Goal: Transaction & Acquisition: Purchase product/service

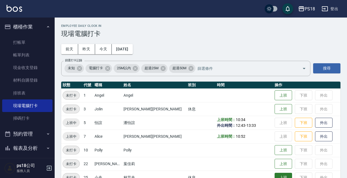
scroll to position [82, 0]
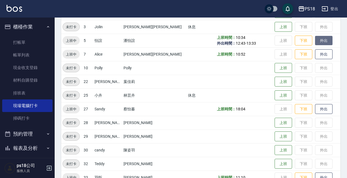
click at [316, 42] on button "外出" at bounding box center [323, 41] width 17 height 10
click at [295, 40] on button "下班" at bounding box center [303, 41] width 17 height 10
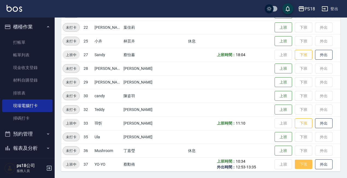
click at [295, 166] on button "下班" at bounding box center [303, 164] width 17 height 10
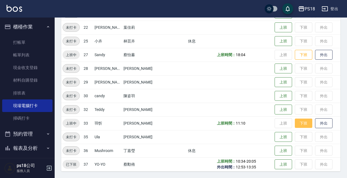
click at [295, 120] on button "下班" at bounding box center [303, 123] width 17 height 10
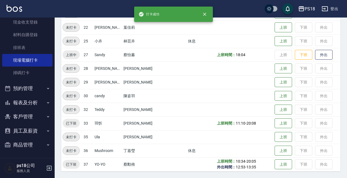
scroll to position [46, 0]
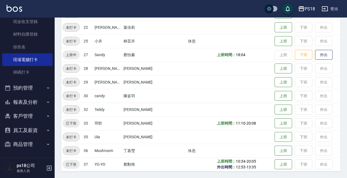
click at [14, 96] on button "報表及分析" at bounding box center [27, 102] width 50 height 14
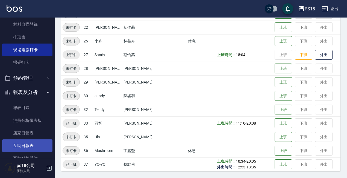
scroll to position [73, 0]
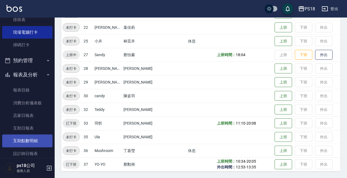
click at [43, 142] on link "互助點數明細" at bounding box center [27, 140] width 50 height 13
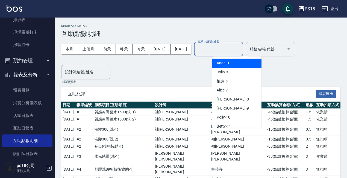
click at [222, 46] on div "互助人編號/姓名 互助人編號/姓名" at bounding box center [218, 49] width 49 height 14
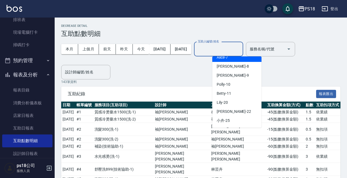
scroll to position [82, 0]
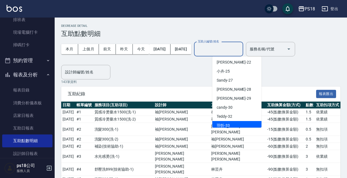
click at [225, 125] on span "[PERSON_NAME] -33" at bounding box center [223, 125] width 13 height 6
type input "[PERSON_NAME]-33"
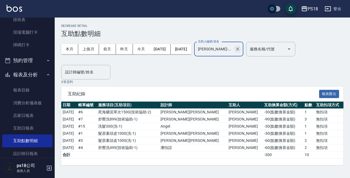
click at [239, 48] on icon "Clear" at bounding box center [237, 48] width 3 height 3
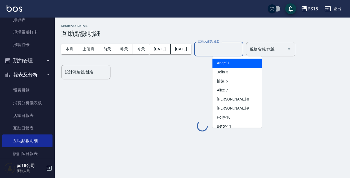
click at [235, 51] on input "互助人編號/姓名" at bounding box center [218, 49] width 44 height 10
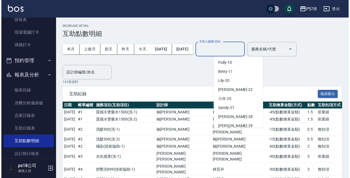
scroll to position [82, 0]
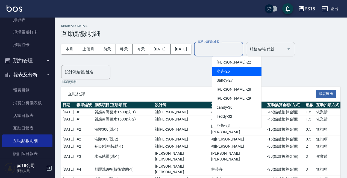
click at [224, 72] on span "小卉 -25" at bounding box center [223, 71] width 13 height 6
type input "小卉-25"
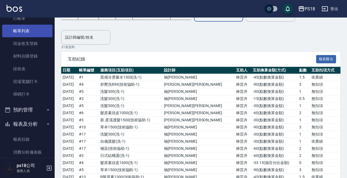
scroll to position [0, 0]
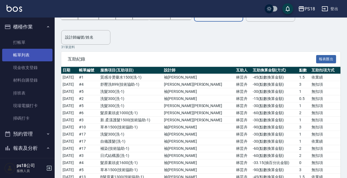
click at [39, 49] on link "帳單列表" at bounding box center [27, 55] width 50 height 13
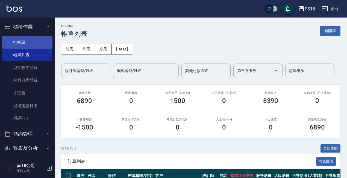
click at [36, 40] on link "打帳單" at bounding box center [27, 42] width 50 height 13
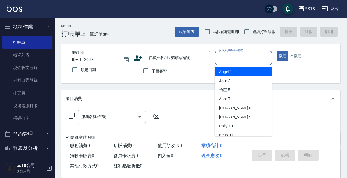
click at [234, 58] on input "服務人員姓名/編號" at bounding box center [243, 58] width 52 height 10
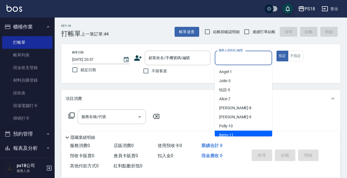
click at [225, 135] on span "Betty -11" at bounding box center [226, 135] width 14 height 6
type input "Betty-11"
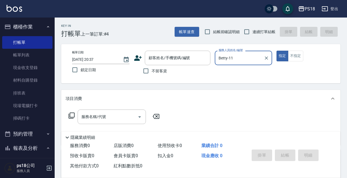
click at [73, 115] on icon at bounding box center [71, 115] width 7 height 7
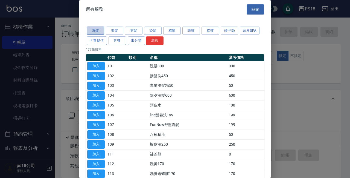
click at [94, 29] on button "洗髮" at bounding box center [95, 31] width 17 height 8
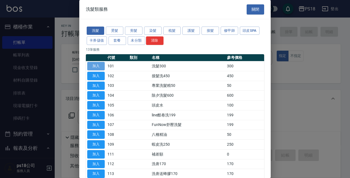
click at [97, 64] on button "加入" at bounding box center [95, 66] width 17 height 8
type input "洗髮300(101)"
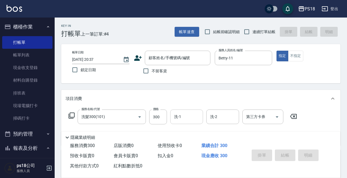
click at [176, 113] on div "洗-1 洗-1" at bounding box center [186, 116] width 33 height 14
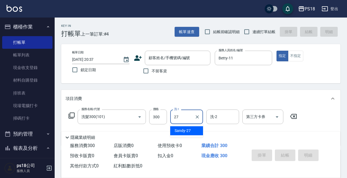
type input "Sandy-27"
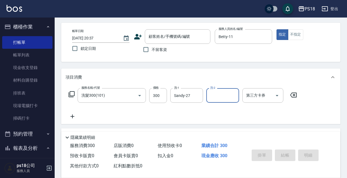
scroll to position [55, 0]
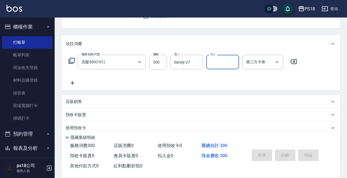
click at [80, 99] on p "店販銷售" at bounding box center [74, 102] width 16 height 6
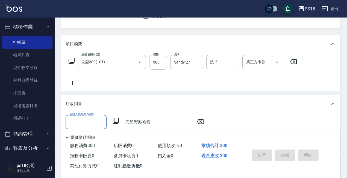
scroll to position [0, 0]
click at [95, 122] on input "服務人員姓名/編號" at bounding box center [86, 122] width 36 height 10
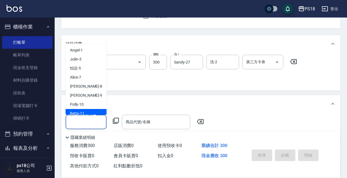
click at [86, 111] on div "Betty -11" at bounding box center [86, 113] width 41 height 9
type input "Betty-11"
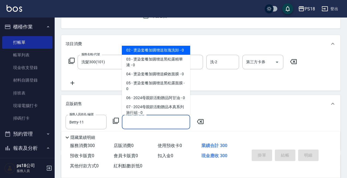
click at [150, 124] on input "商品代號/名稱" at bounding box center [155, 122] width 63 height 10
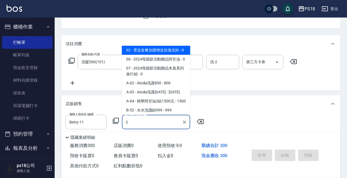
type input "27"
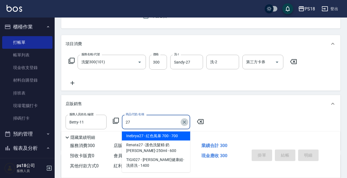
drag, startPoint x: 185, startPoint y: 121, endPoint x: 155, endPoint y: 121, distance: 30.1
click at [184, 121] on icon "Clear" at bounding box center [184, 121] width 5 height 5
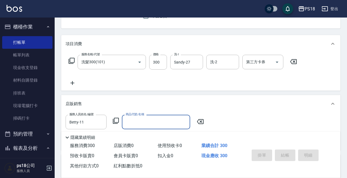
click at [139, 122] on input "商品代號/名稱" at bounding box center [155, 122] width 63 height 10
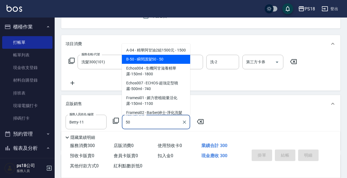
drag, startPoint x: 155, startPoint y: 63, endPoint x: 158, endPoint y: 73, distance: 10.4
click at [155, 63] on span "B-50 - 瞬間護髮50 - 50" at bounding box center [156, 59] width 68 height 9
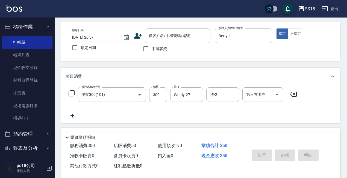
scroll to position [0, 0]
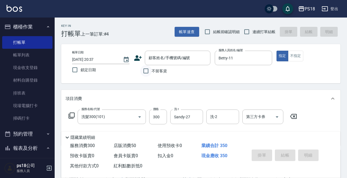
type input "瞬間護髮50"
click at [145, 69] on input "不留客資" at bounding box center [145, 70] width 11 height 11
checkbox input "true"
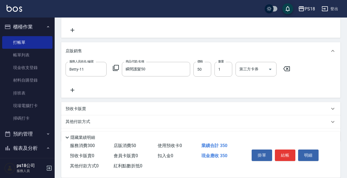
scroll to position [123, 0]
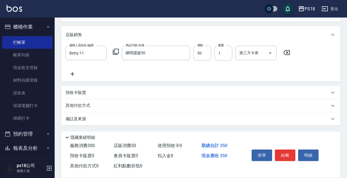
click at [148, 103] on div "其他付款方式" at bounding box center [198, 105] width 264 height 6
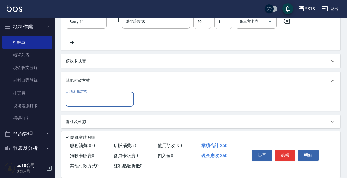
scroll to position [158, 0]
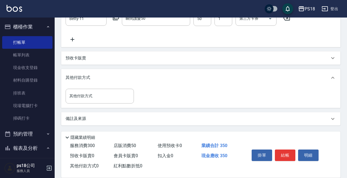
click at [122, 121] on div "備註及來源" at bounding box center [198, 119] width 264 height 6
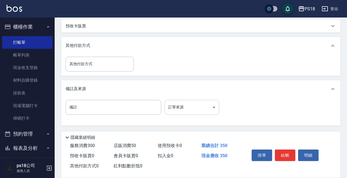
scroll to position [190, 0]
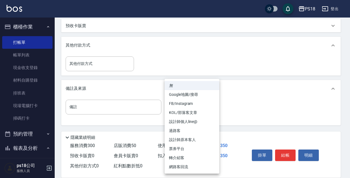
click at [176, 139] on li "設計師原本客人" at bounding box center [191, 139] width 55 height 9
type input "設計師原本客人"
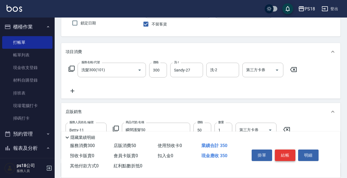
scroll to position [109, 0]
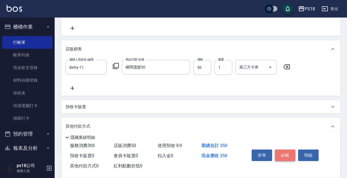
click at [284, 153] on button "結帳" at bounding box center [285, 154] width 20 height 11
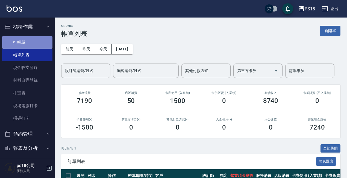
click at [42, 41] on link "打帳單" at bounding box center [27, 42] width 50 height 13
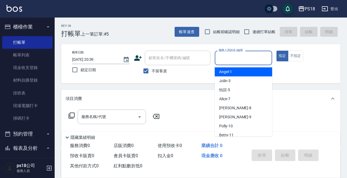
click at [232, 57] on input "服務人員姓名/編號" at bounding box center [243, 58] width 52 height 10
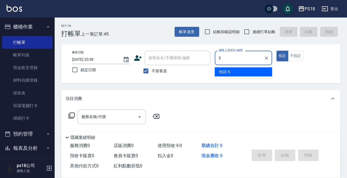
type input "怡諠-5"
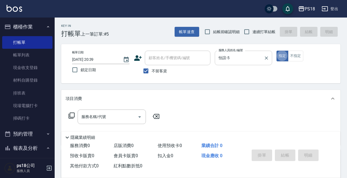
type button "true"
drag, startPoint x: 299, startPoint y: 56, endPoint x: 250, endPoint y: 81, distance: 54.9
click at [299, 56] on button "不指定" at bounding box center [295, 56] width 15 height 11
click at [74, 115] on icon at bounding box center [72, 115] width 6 height 6
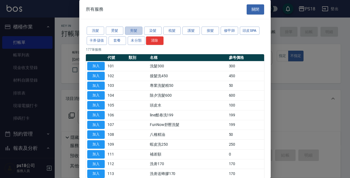
drag, startPoint x: 134, startPoint y: 31, endPoint x: 138, endPoint y: 45, distance: 14.6
click at [134, 31] on button "剪髮" at bounding box center [133, 31] width 17 height 8
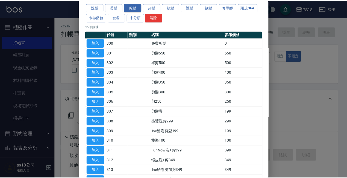
scroll to position [60, 0]
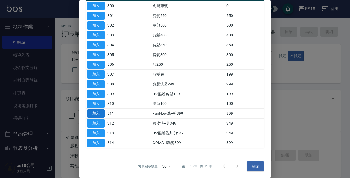
click at [92, 111] on button "加入" at bounding box center [95, 113] width 17 height 8
type input "FunNow洗+剪399(311)"
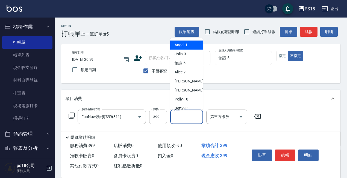
click at [190, 117] on input "其他-1" at bounding box center [187, 117] width 28 height 10
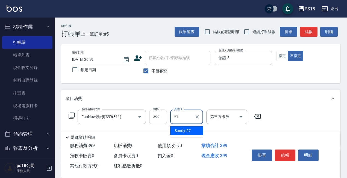
type input "Sandy-27"
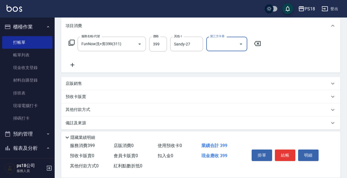
scroll to position [22, 0]
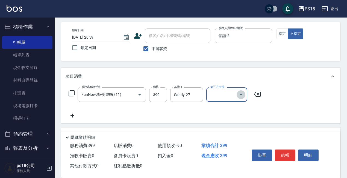
click at [241, 94] on icon "Open" at bounding box center [241, 94] width 3 height 1
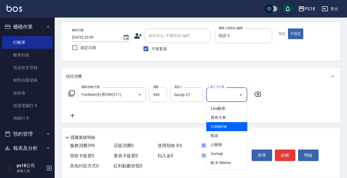
click at [219, 126] on span "FUNNOW" at bounding box center [226, 126] width 41 height 9
type input "FUNNOW"
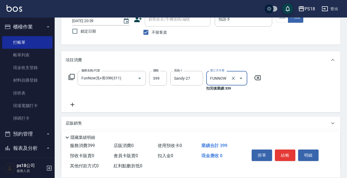
scroll to position [82, 0]
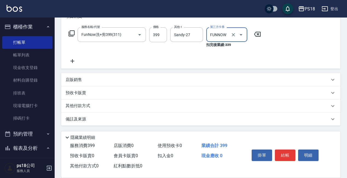
click at [286, 154] on button "結帳" at bounding box center [285, 154] width 20 height 11
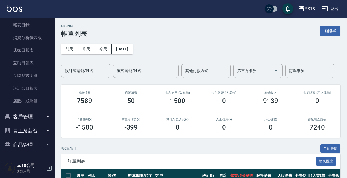
scroll to position [139, 0]
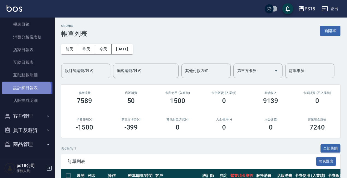
click at [25, 88] on link "設計師日報表" at bounding box center [27, 87] width 50 height 13
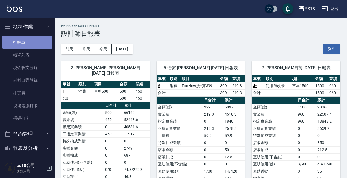
click at [27, 44] on link "打帳單" at bounding box center [27, 42] width 50 height 13
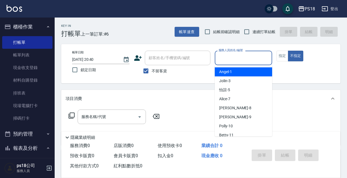
click at [229, 58] on input "服務人員姓名/編號" at bounding box center [243, 58] width 52 height 10
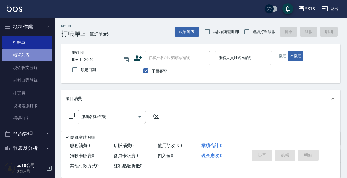
click at [31, 52] on link "帳單列表" at bounding box center [27, 55] width 50 height 13
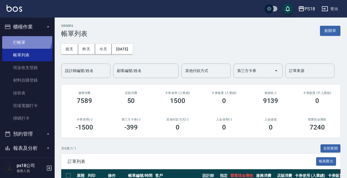
click at [18, 37] on link "打帳單" at bounding box center [27, 42] width 50 height 13
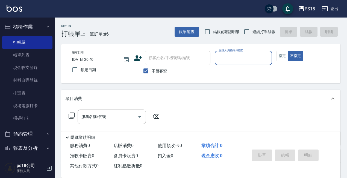
click at [242, 58] on input "服務人員姓名/編號" at bounding box center [243, 58] width 52 height 10
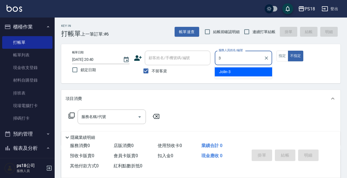
type input "Jolin-3"
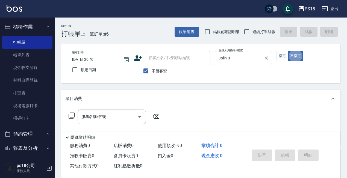
type button "false"
click at [265, 60] on icon "Clear" at bounding box center [266, 57] width 5 height 5
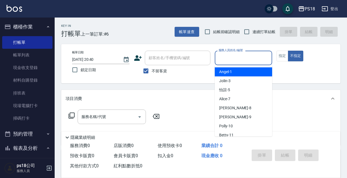
click at [237, 55] on input "服務人員姓名/編號" at bounding box center [243, 58] width 52 height 10
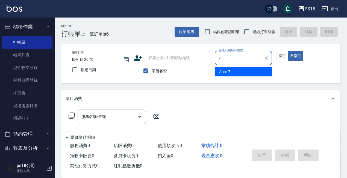
type input "Alice-7"
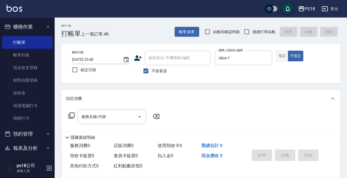
click at [284, 56] on button "指定" at bounding box center [282, 56] width 12 height 11
click at [145, 70] on input "不留客資" at bounding box center [145, 70] width 11 height 11
checkbox input "false"
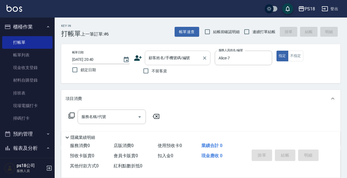
click at [153, 58] on input "顧客姓名/手機號碼/編號" at bounding box center [173, 58] width 52 height 10
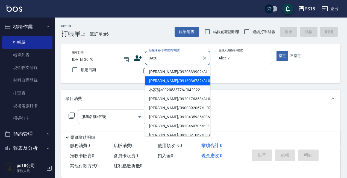
click at [154, 80] on li "[PERSON_NAME]/0916036732/AL092011" at bounding box center [178, 80] width 66 height 9
type input "[PERSON_NAME]/0916036732/AL092011"
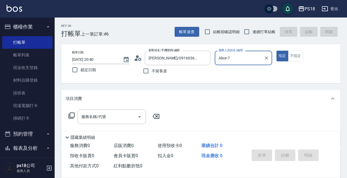
click at [135, 58] on icon at bounding box center [138, 58] width 8 height 8
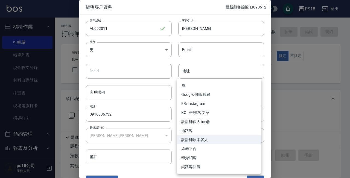
click at [239, 111] on body "PS18 登出 櫃檯作業 打帳單 帳單列表 現金收支登錄 材料自購登錄 排班表 現場電腦打卡 掃碼打卡 預約管理 預約管理 單日預約紀錄 單週預約紀錄 報表及…" at bounding box center [175, 133] width 350 height 267
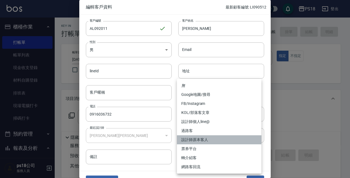
click at [220, 137] on li "設計師原本客人" at bounding box center [219, 139] width 84 height 9
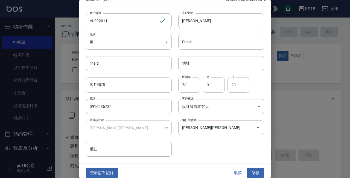
scroll to position [12, 0]
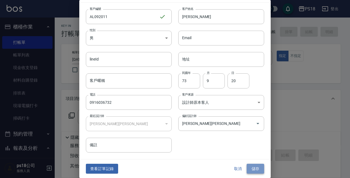
click at [256, 164] on button "儲存" at bounding box center [254, 168] width 17 height 10
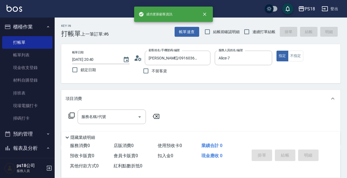
click at [72, 115] on icon at bounding box center [71, 115] width 7 height 7
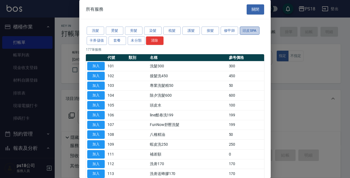
click at [243, 30] on button "頭皮SPA" at bounding box center [250, 31] width 20 height 8
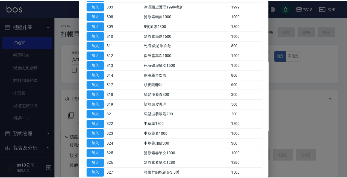
scroll to position [82, 0]
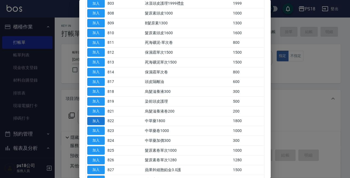
click at [96, 121] on button "加入" at bounding box center [95, 121] width 17 height 8
type input "中草藥1800(822)"
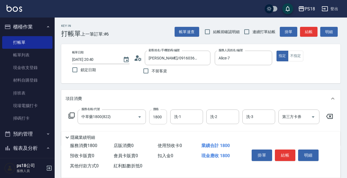
click at [161, 117] on input "1800" at bounding box center [158, 116] width 18 height 15
type input "1700"
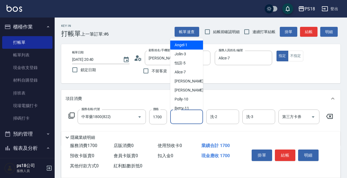
click at [193, 118] on input "洗-1" at bounding box center [187, 117] width 28 height 10
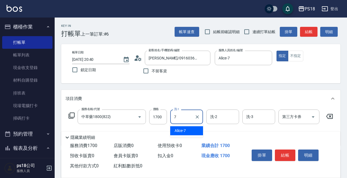
type input "Alice-7"
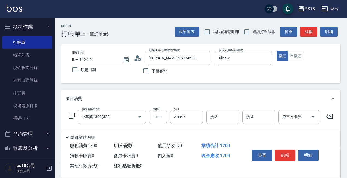
click at [71, 116] on icon at bounding box center [71, 115] width 7 height 7
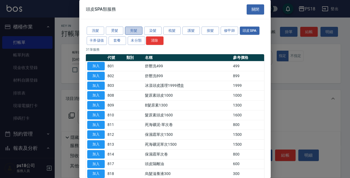
click at [135, 31] on button "剪髮" at bounding box center [133, 31] width 17 height 8
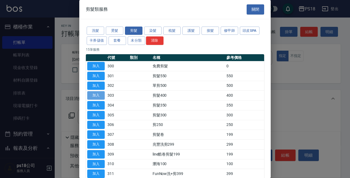
click at [101, 94] on button "加入" at bounding box center [95, 95] width 17 height 8
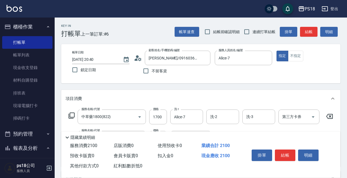
scroll to position [27, 0]
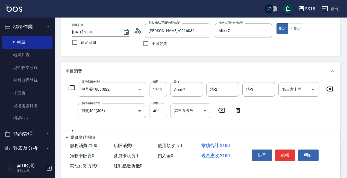
click at [163, 109] on input "400" at bounding box center [158, 110] width 18 height 15
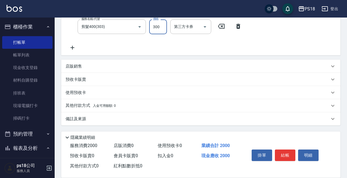
scroll to position [116, 0]
type input "300"
click at [193, 120] on div "備註及來源" at bounding box center [198, 119] width 264 height 6
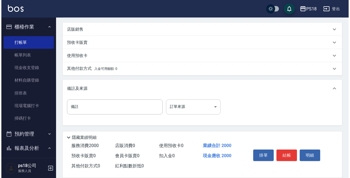
scroll to position [153, 0]
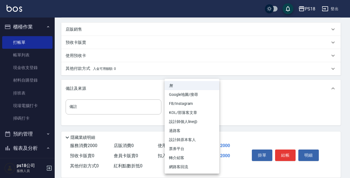
drag, startPoint x: 177, startPoint y: 109, endPoint x: 179, endPoint y: 111, distance: 2.8
click at [178, 109] on body "PS18 登出 櫃檯作業 打帳單 帳單列表 現金收支登錄 材料自購登錄 排班表 現場電腦打卡 掃碼打卡 預約管理 預約管理 單日預約紀錄 單週預約紀錄 報表及…" at bounding box center [175, 15] width 350 height 326
click at [186, 139] on li "設計師原本客人" at bounding box center [191, 139] width 55 height 9
type input "設計師原本客人"
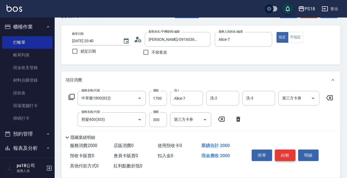
scroll to position [0, 0]
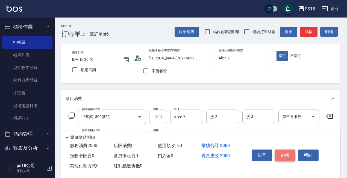
click at [281, 151] on button "結帳" at bounding box center [285, 154] width 20 height 11
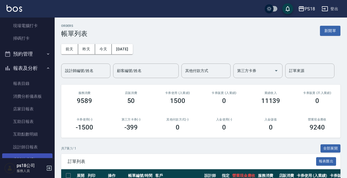
scroll to position [109, 0]
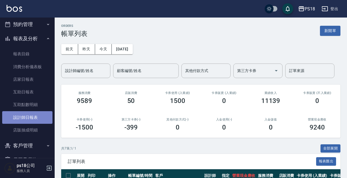
click at [31, 115] on link "設計師日報表" at bounding box center [27, 117] width 50 height 13
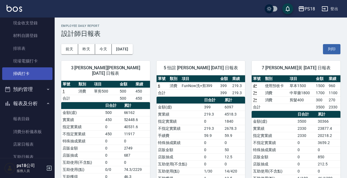
scroll to position [109, 0]
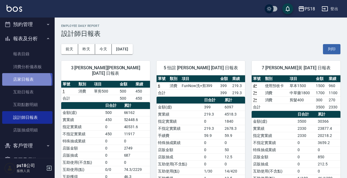
click at [25, 81] on link "店家日報表" at bounding box center [27, 79] width 50 height 13
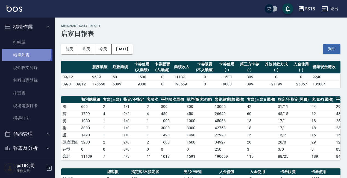
click at [25, 54] on link "帳單列表" at bounding box center [27, 55] width 50 height 13
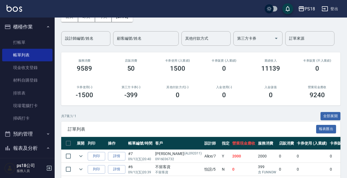
scroll to position [109, 0]
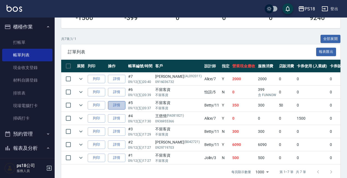
click at [121, 104] on link "詳情" at bounding box center [116, 105] width 17 height 8
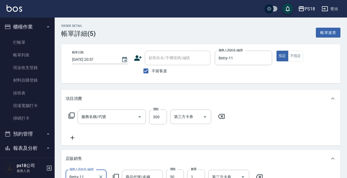
type input "[DATE] 20:37"
checkbox input "true"
type input "Betty-11"
type input "設計師原本客人"
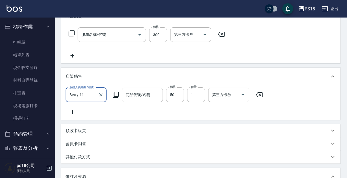
type input "瞬間護髮50"
type input "洗髮300(101)"
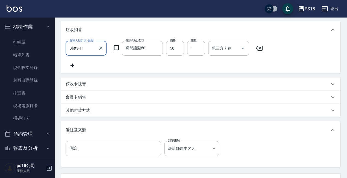
scroll to position [137, 0]
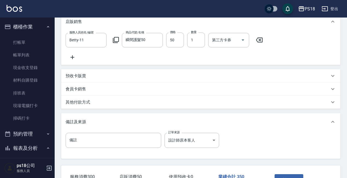
click at [80, 105] on p "其他付款方式" at bounding box center [78, 102] width 25 height 6
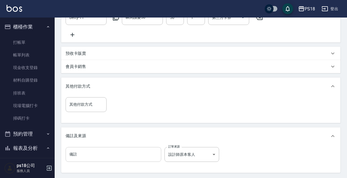
scroll to position [217, 0]
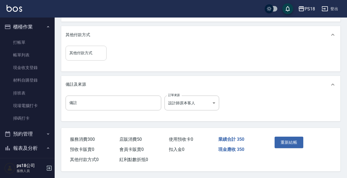
click at [93, 48] on input "其他付款方式" at bounding box center [86, 53] width 36 height 10
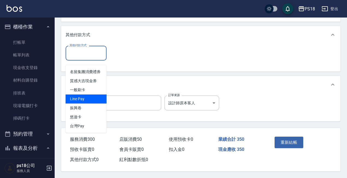
click at [92, 94] on span "Line Pay" at bounding box center [86, 98] width 41 height 9
type input "Line Pay"
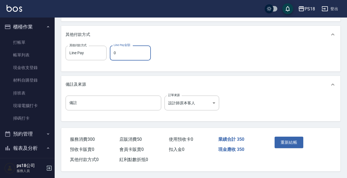
click at [128, 51] on input "0" at bounding box center [130, 52] width 41 height 15
type input "350"
click at [293, 140] on button "重新結帳" at bounding box center [289, 141] width 29 height 11
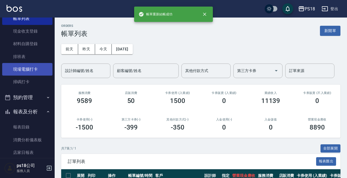
scroll to position [82, 0]
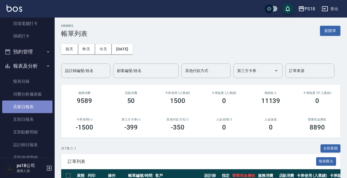
click at [31, 105] on link "店家日報表" at bounding box center [27, 106] width 50 height 13
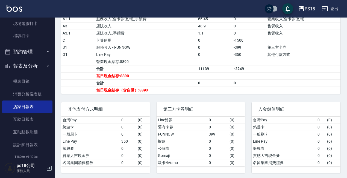
scroll to position [202, 0]
